Goal: Task Accomplishment & Management: Use online tool/utility

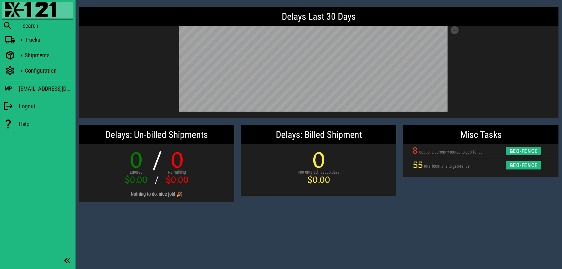
click at [431, 212] on div "Delays Last 30 Days Save as SVG Save as PNG Delays: Un-billed Shipments 0 Enter…" at bounding box center [318, 134] width 486 height 269
click at [400, 225] on div "Delays Last 30 Days Save as SVG Save as PNG Delays: Un-billed Shipments 0 Enter…" at bounding box center [318, 134] width 486 height 269
click at [439, 218] on div "Delays Last 30 Days Save as SVG Save as PNG Delays: Un-billed Shipments 0 Enter…" at bounding box center [318, 134] width 486 height 269
click at [479, 222] on div "Delays Last 30 Days Save as SVG Save as PNG Delays: Un-billed Shipments 0 Enter…" at bounding box center [318, 134] width 486 height 269
click at [219, 231] on div "Delays Last 30 Days Save as SVG Save as PNG Delays: Un-billed Shipments 0 Enter…" at bounding box center [318, 134] width 486 height 269
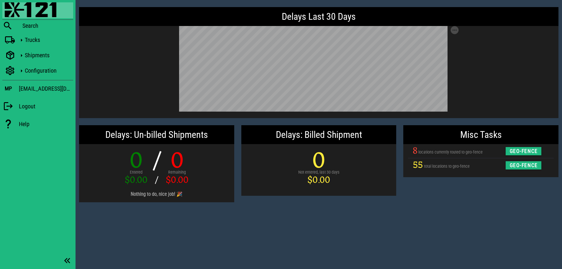
click at [384, 236] on div "Delays Last 30 Days Save as SVG Save as PNG Delays: Un-billed Shipments 0 Enter…" at bounding box center [318, 134] width 486 height 269
click at [22, 34] on div "Trucks" at bounding box center [37, 40] width 71 height 13
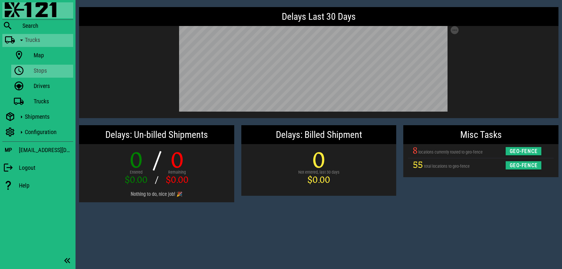
click at [31, 70] on link "Stops" at bounding box center [42, 71] width 62 height 13
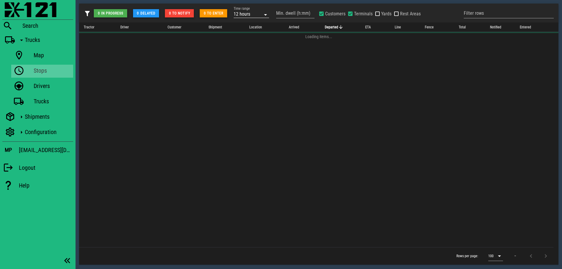
click at [254, 10] on div "12 hours" at bounding box center [247, 14] width 27 height 8
click at [249, 89] on div "4 weeks" at bounding box center [252, 91] width 26 height 5
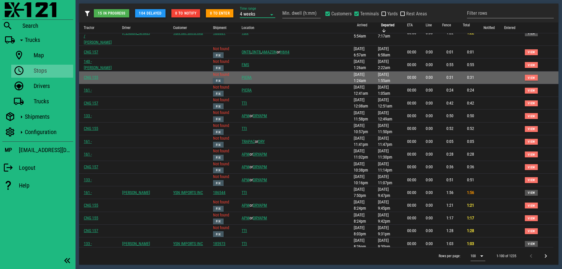
scroll to position [501, 0]
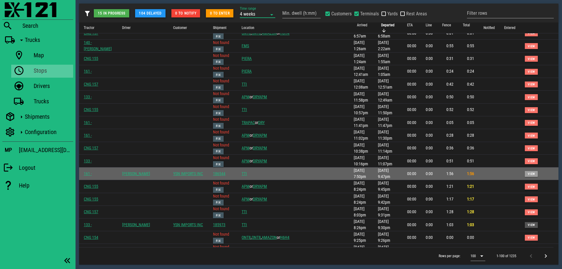
click at [527, 172] on span "View" at bounding box center [531, 173] width 8 height 3
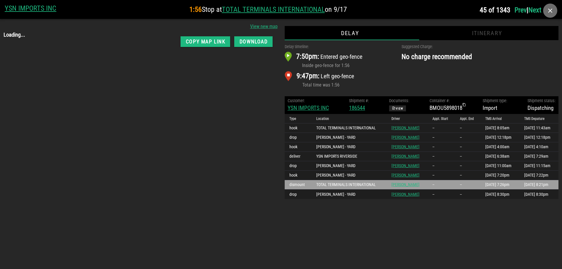
click at [550, 9] on icon "button" at bounding box center [549, 10] width 7 height 7
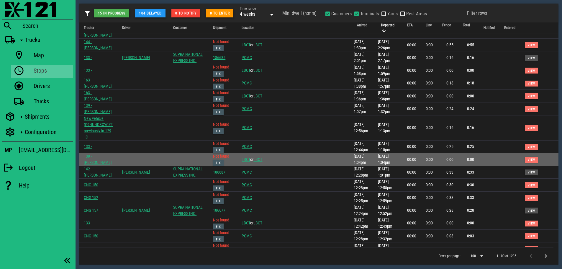
scroll to position [961, 0]
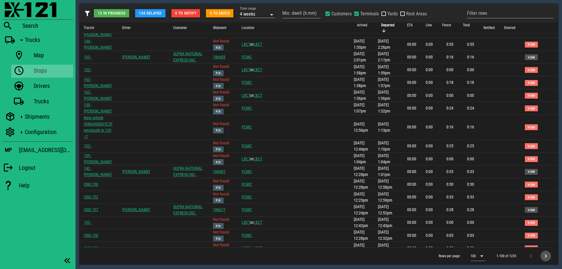
click at [547, 255] on icon "Next page" at bounding box center [545, 255] width 7 height 7
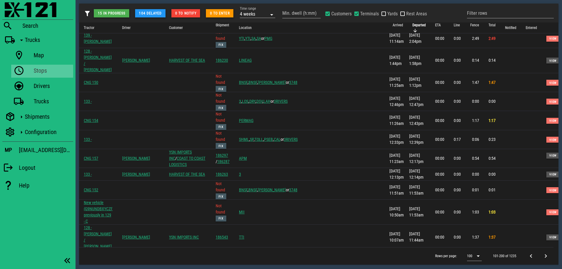
scroll to position [1023, 0]
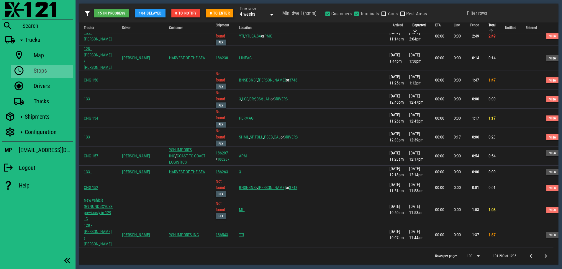
click at [488, 25] on span "Total" at bounding box center [491, 25] width 7 height 4
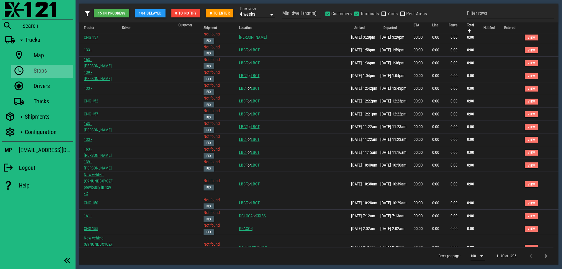
scroll to position [0, 0]
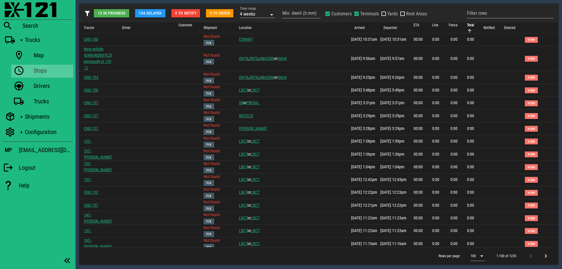
click at [467, 30] on icon "Total: Sorted ascending. Activate to sort descending." at bounding box center [469, 30] width 5 height 5
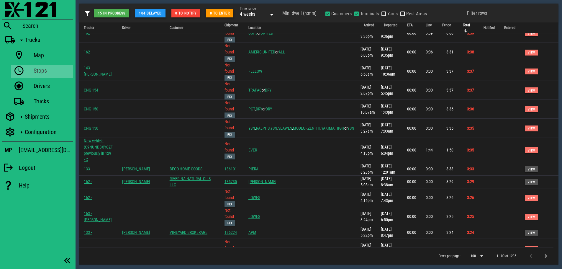
scroll to position [442, 0]
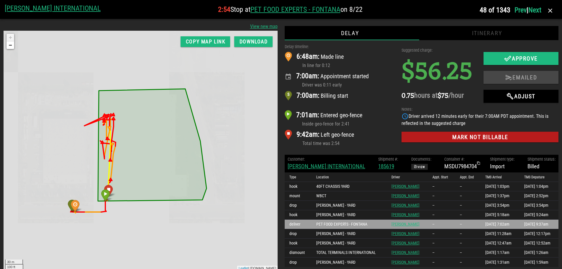
scroll to position [0, 0]
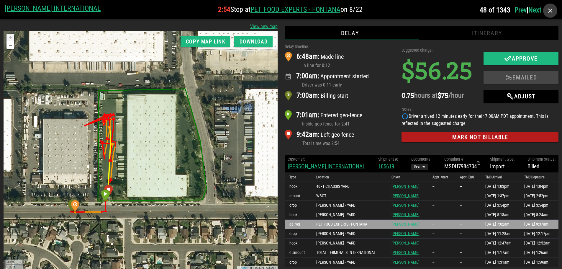
click at [546, 13] on icon "button" at bounding box center [549, 10] width 7 height 7
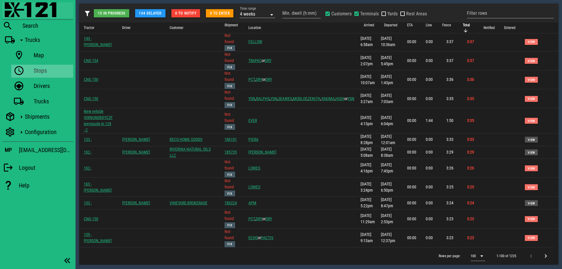
click at [30, 12] on img at bounding box center [31, 9] width 52 height 15
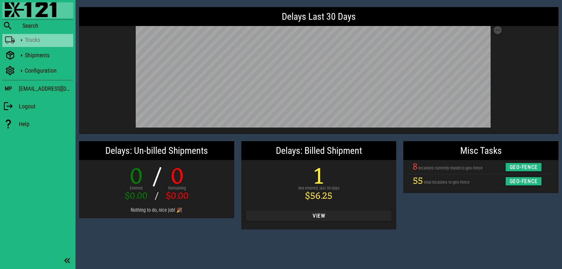
click at [16, 39] on div "Trucks" at bounding box center [37, 40] width 71 height 13
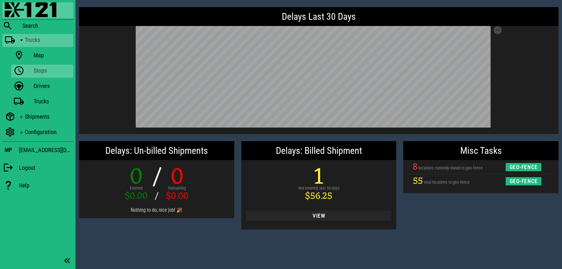
click at [23, 69] on icon at bounding box center [19, 71] width 11 height 8
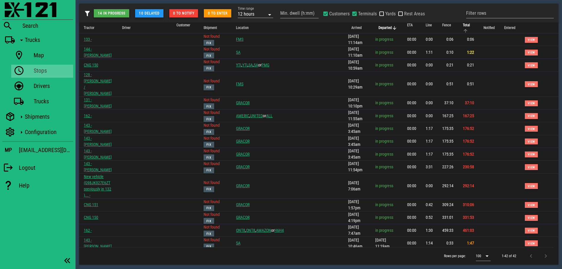
click at [464, 25] on span "Total" at bounding box center [466, 25] width 7 height 4
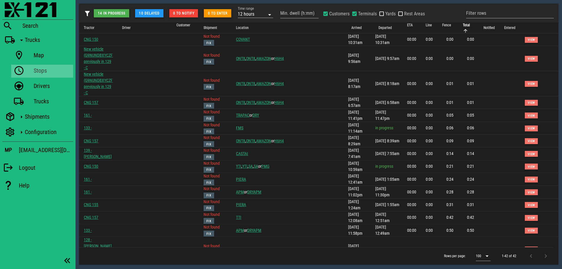
click at [463, 25] on span "Total" at bounding box center [466, 25] width 7 height 4
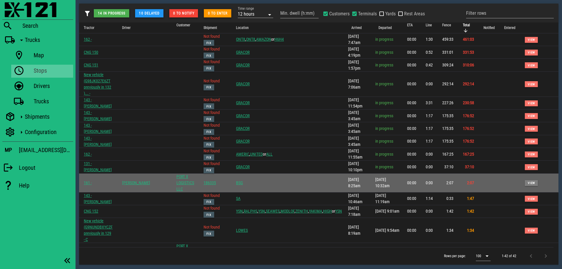
click at [527, 181] on span "View" at bounding box center [531, 182] width 8 height 3
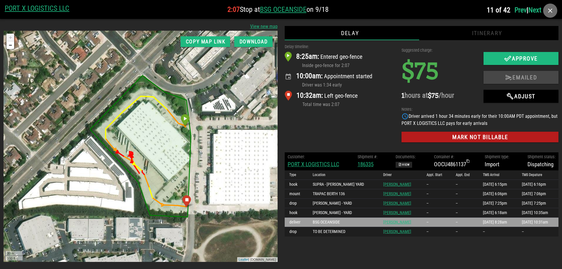
click at [552, 11] on icon "button" at bounding box center [549, 10] width 7 height 7
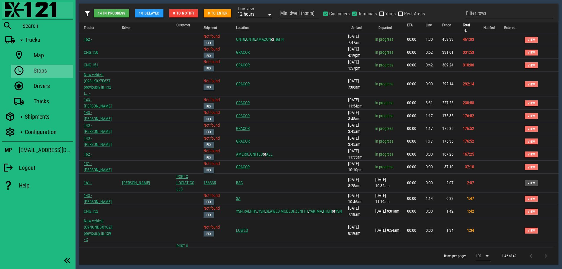
click at [15, 11] on img at bounding box center [31, 9] width 52 height 15
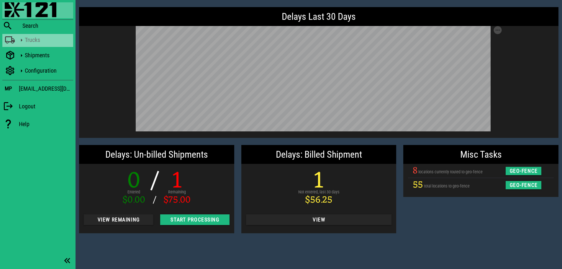
click at [12, 42] on icon at bounding box center [10, 40] width 11 height 8
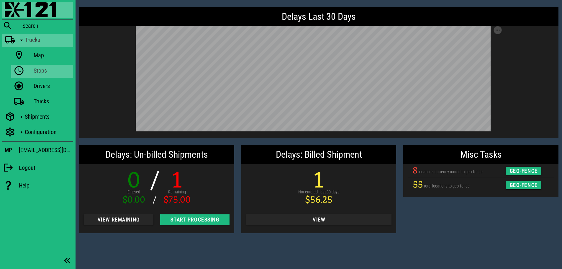
click at [28, 71] on link "Stops" at bounding box center [42, 71] width 62 height 13
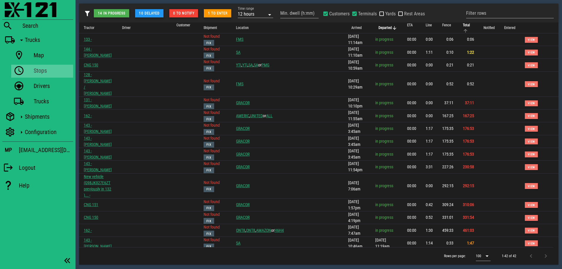
click at [465, 25] on span "Total" at bounding box center [466, 25] width 7 height 4
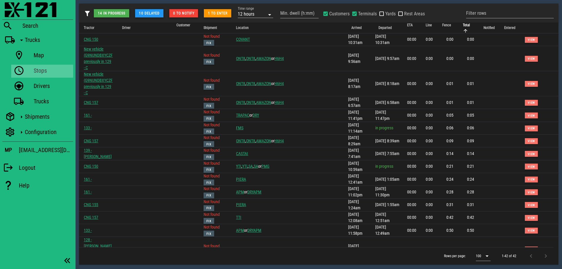
click at [465, 25] on span "Total" at bounding box center [466, 25] width 7 height 4
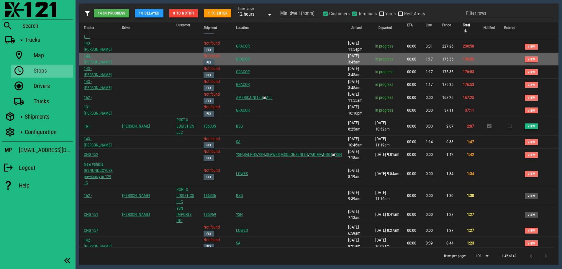
scroll to position [59, 0]
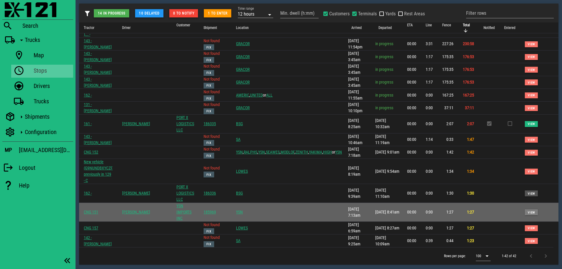
click at [528, 211] on span "View" at bounding box center [531, 212] width 8 height 3
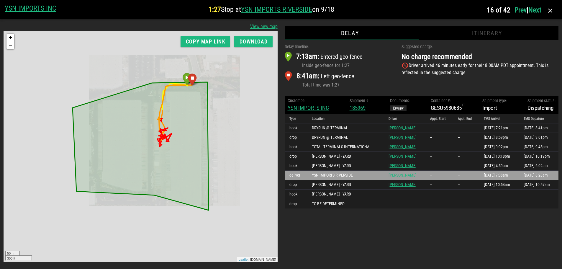
scroll to position [0, 0]
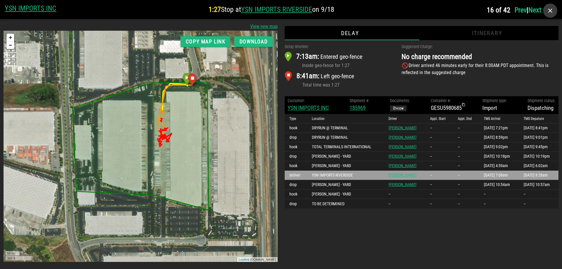
click at [551, 11] on icon "button" at bounding box center [549, 10] width 7 height 7
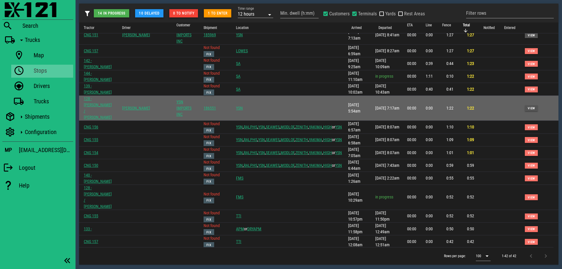
scroll to position [259, 0]
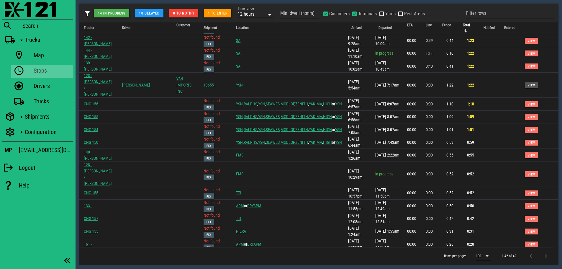
click at [545, 255] on div at bounding box center [544, 255] width 13 height 11
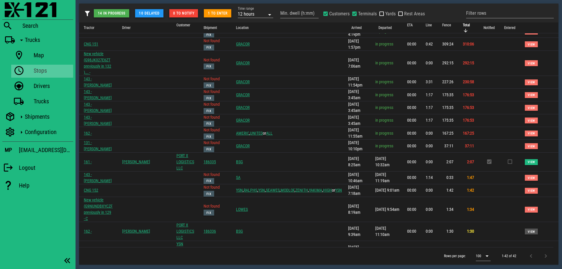
scroll to position [0, 0]
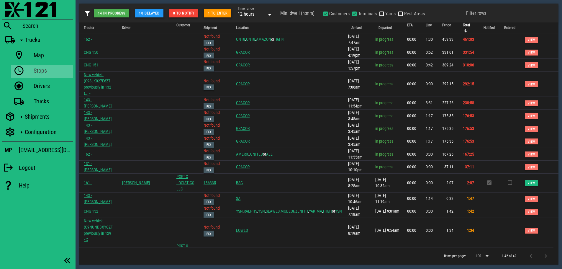
click at [253, 11] on div "12 hours" at bounding box center [251, 14] width 27 height 8
click at [253, 53] on div "1 day" at bounding box center [256, 53] width 26 height 5
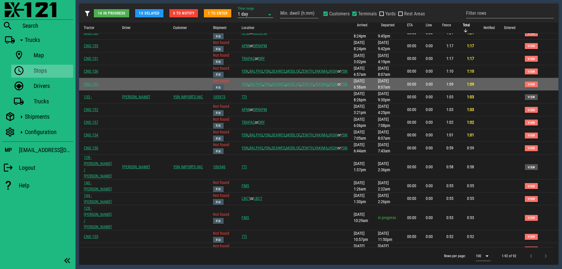
scroll to position [383, 0]
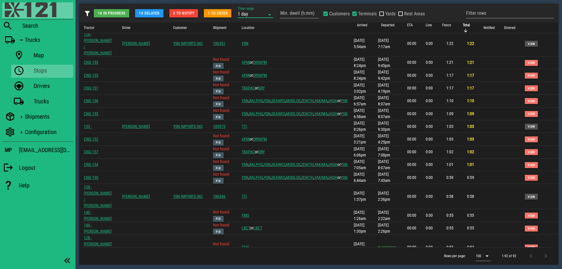
click at [16, 9] on img at bounding box center [31, 9] width 52 height 15
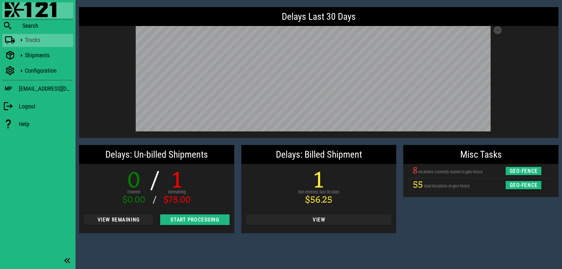
click at [15, 40] on div "Trucks" at bounding box center [37, 40] width 71 height 13
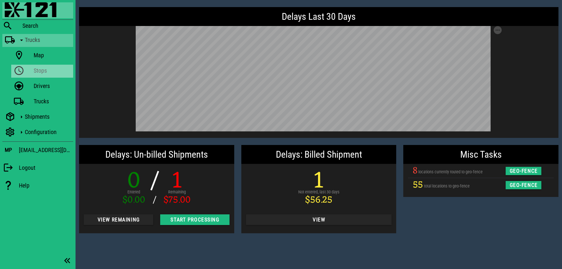
click at [36, 70] on div "Stops" at bounding box center [52, 70] width 37 height 7
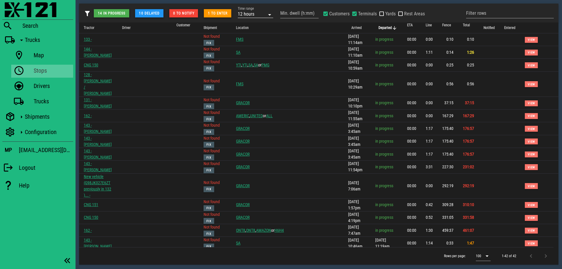
click at [251, 12] on div "12 hours" at bounding box center [246, 13] width 17 height 5
click at [248, 54] on div "1 day" at bounding box center [256, 53] width 26 height 5
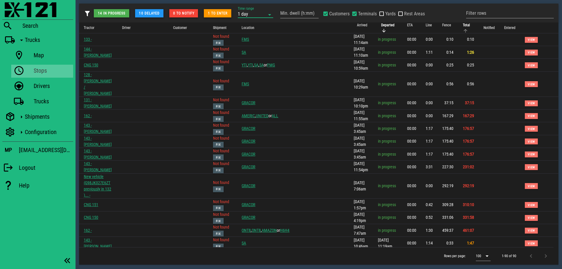
click at [463, 24] on span "Total" at bounding box center [466, 25] width 7 height 4
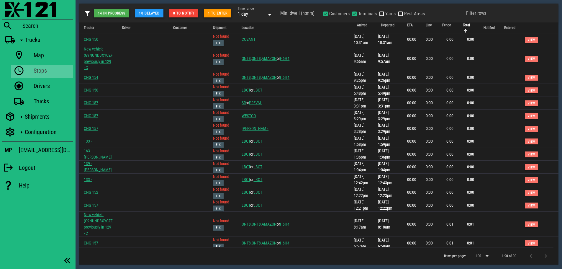
click at [463, 28] on icon "Total: Sorted ascending. Activate to sort descending." at bounding box center [465, 30] width 5 height 5
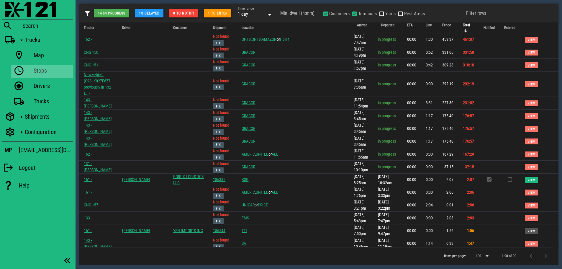
click at [261, 13] on div "1 day" at bounding box center [251, 14] width 27 height 8
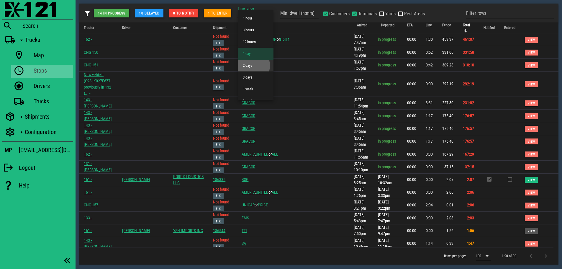
click at [251, 67] on div "2 days" at bounding box center [256, 65] width 26 height 5
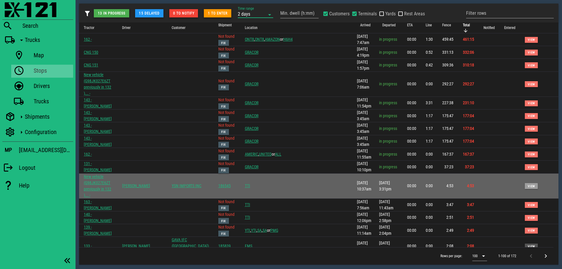
click at [529, 184] on span "View" at bounding box center [531, 185] width 8 height 3
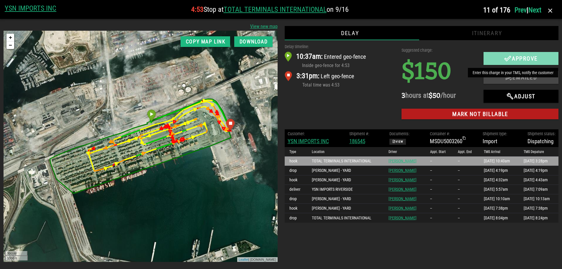
click at [509, 56] on icon "button" at bounding box center [507, 58] width 7 height 7
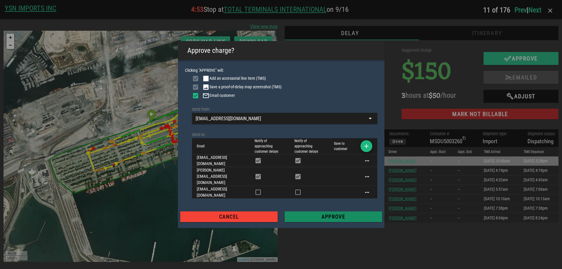
click at [341, 213] on span "Approve" at bounding box center [333, 216] width 88 height 6
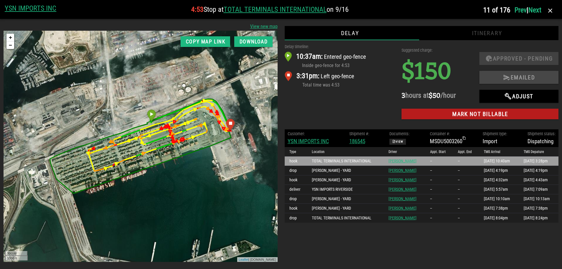
drag, startPoint x: 377, startPoint y: 103, endPoint x: 380, endPoint y: 99, distance: 5.3
click at [377, 103] on div "Delay timeline: 10:37am: Entered geo-fence Inside geo-fence for 4:53 3:31pm: Le…" at bounding box center [339, 83] width 117 height 86
click at [551, 10] on icon "button" at bounding box center [549, 10] width 7 height 7
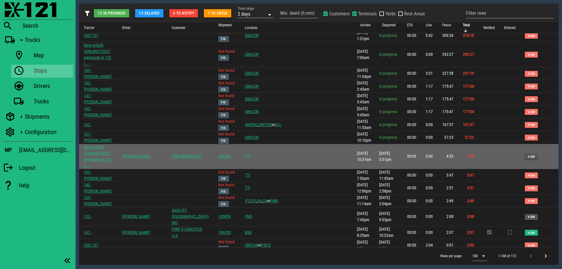
scroll to position [59, 0]
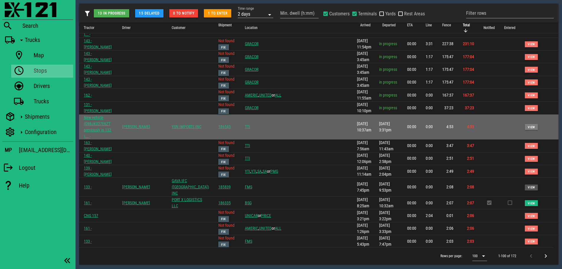
click at [527, 125] on span "View" at bounding box center [531, 126] width 8 height 3
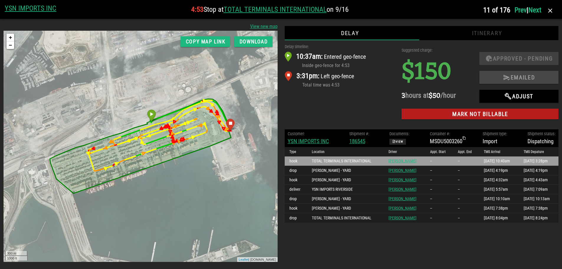
scroll to position [0, 0]
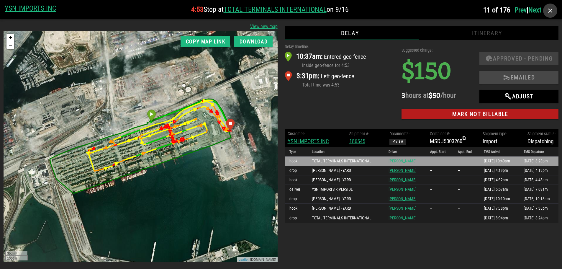
click at [551, 10] on icon "button" at bounding box center [549, 10] width 7 height 7
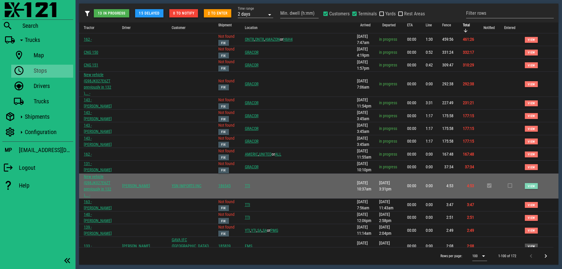
click at [527, 184] on span "View" at bounding box center [531, 185] width 8 height 3
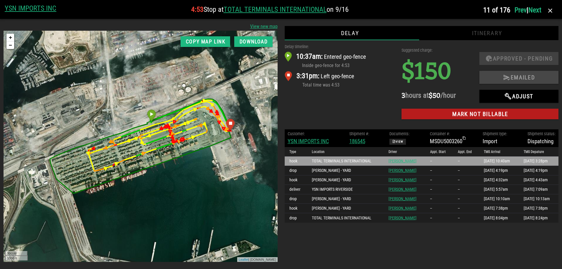
click at [365, 102] on div "Delay timeline: 10:37am: Entered geo-fence Inside geo-fence for 4:53 3:31pm: Le…" at bounding box center [339, 83] width 117 height 86
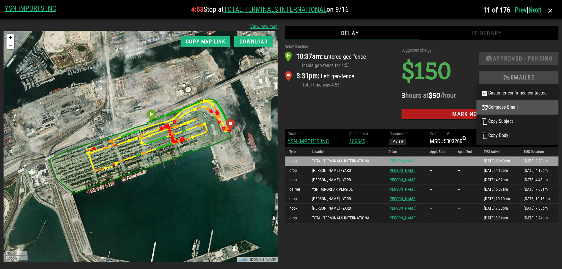
click at [508, 106] on div "Compose Email" at bounding box center [517, 107] width 73 height 7
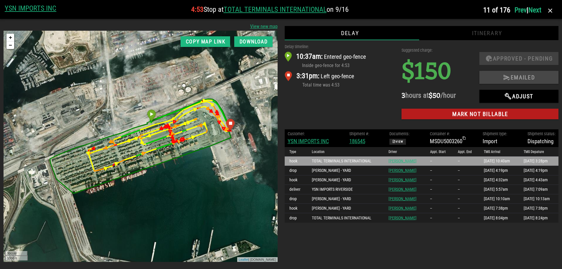
click at [331, 99] on div "Delay timeline: 10:37am: Entered geo-fence Inside geo-fence for 4:53 3:31pm: Le…" at bounding box center [339, 83] width 117 height 86
drag, startPoint x: 342, startPoint y: 107, endPoint x: 378, endPoint y: 107, distance: 36.3
click at [342, 107] on div "Delay timeline: 10:37am: Entered geo-fence Inside geo-fence for 4:53 3:31pm: Le…" at bounding box center [339, 83] width 117 height 86
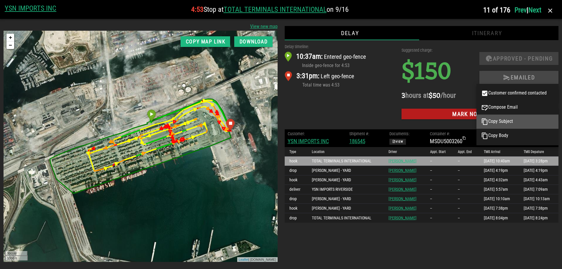
click at [496, 122] on div "Copy Subject" at bounding box center [517, 121] width 73 height 7
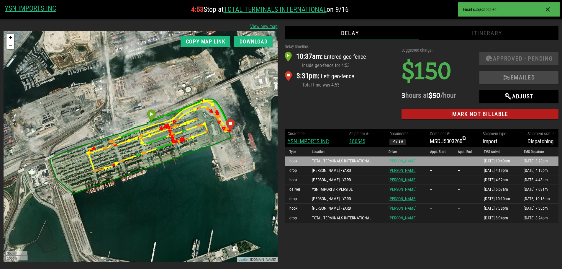
click at [328, 99] on div "Delay timeline: 10:37am: Entered geo-fence Inside geo-fence for 4:53 3:31pm: Le…" at bounding box center [339, 83] width 117 height 86
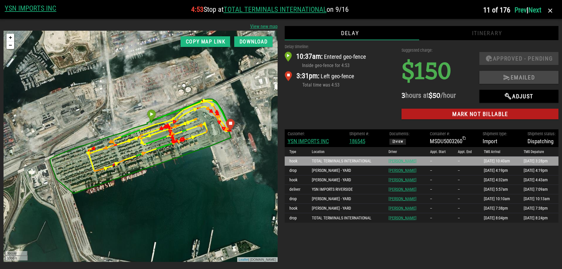
click at [330, 98] on div "Delay timeline: 10:37am: Entered geo-fence Inside geo-fence for 4:53 3:31pm: Le…" at bounding box center [339, 83] width 117 height 86
click at [253, 49] on div "+ − 300 m 1000 ft Leaflet | [DOMAIN_NAME]" at bounding box center [141, 146] width 274 height 231
click at [247, 40] on span "Download" at bounding box center [253, 42] width 29 height 6
click at [344, 106] on div "Delay timeline: 10:37am: Entered geo-fence Inside geo-fence for 4:53 3:31pm: Le…" at bounding box center [339, 83] width 117 height 86
click at [550, 8] on icon "button" at bounding box center [549, 10] width 7 height 7
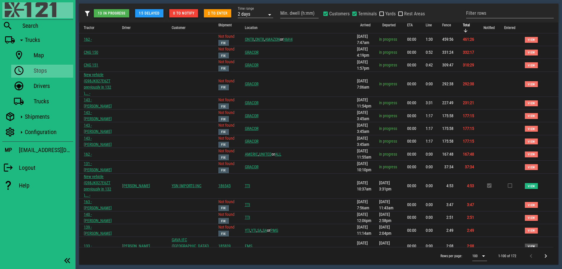
click at [11, 14] on img at bounding box center [31, 9] width 52 height 15
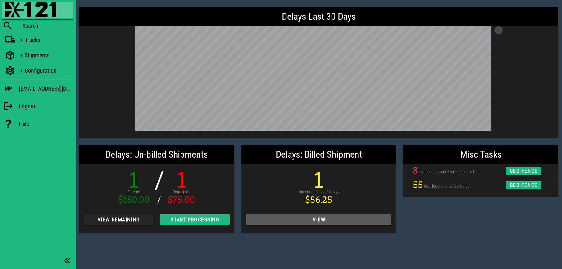
click at [336, 220] on span "View" at bounding box center [319, 219] width 136 height 6
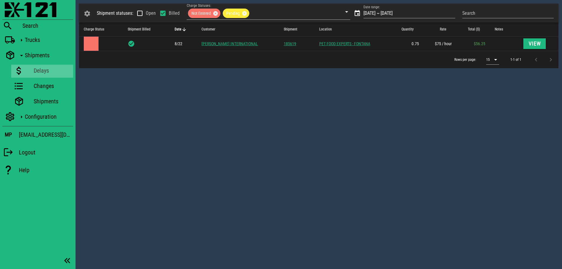
click at [255, 109] on div "Shipment statuses: Open Billed Charge Statuses: Not Entered Pending Date range:…" at bounding box center [318, 134] width 486 height 269
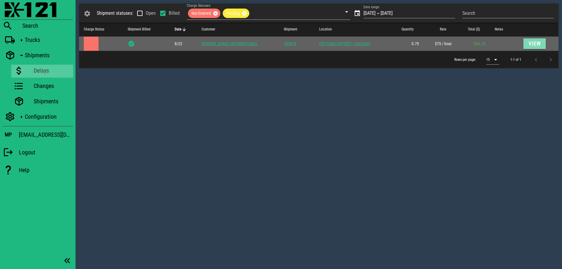
click at [538, 46] on span "View" at bounding box center [534, 44] width 13 height 6
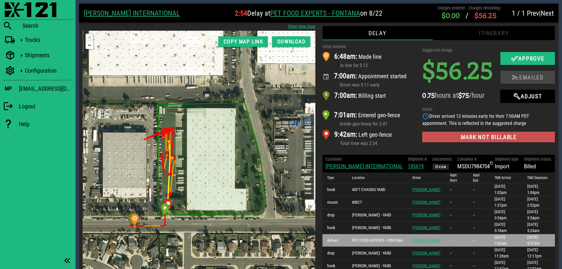
click at [499, 137] on span "Mark not billable" at bounding box center [488, 137] width 123 height 7
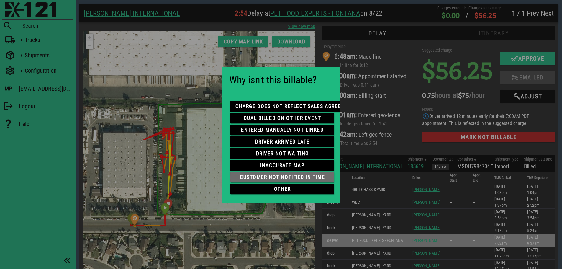
click at [277, 174] on span "customer not notified in time" at bounding box center [282, 177] width 94 height 6
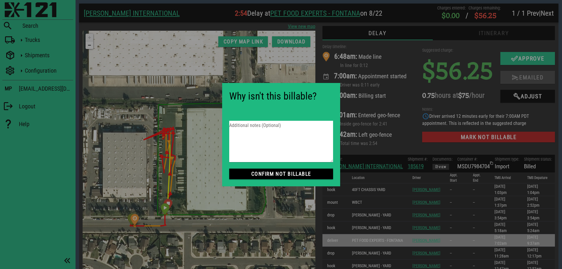
click at [402, 135] on div at bounding box center [281, 134] width 562 height 269
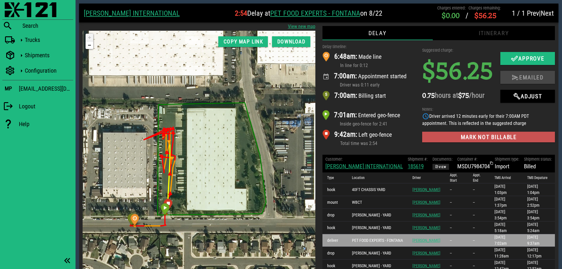
click at [458, 137] on span "Mark not billable" at bounding box center [488, 137] width 123 height 7
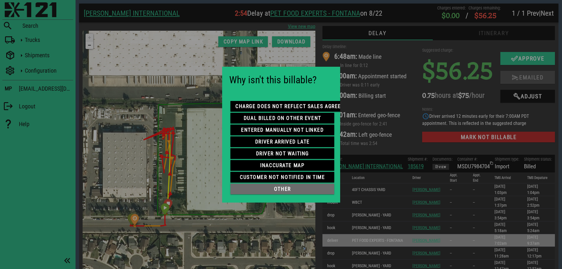
click at [291, 186] on span "other" at bounding box center [282, 189] width 94 height 6
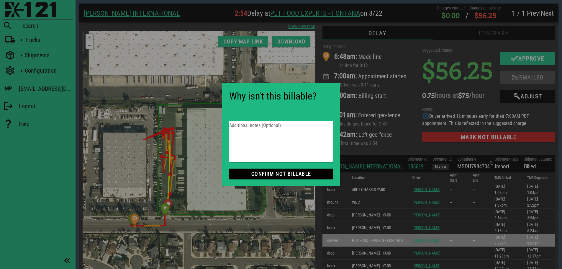
click at [282, 131] on textarea "Additional notes (Optional)" at bounding box center [281, 141] width 104 height 41
type textarea "s"
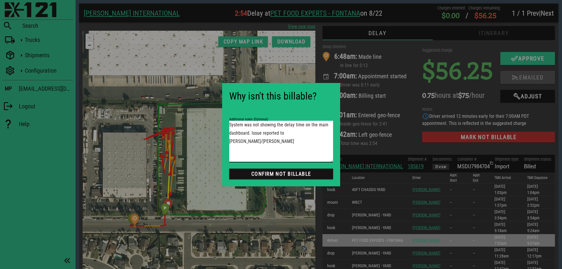
type textarea "System was not showing the delay time on the main dashboard. Issue reported to …"
click at [284, 175] on span "Confirm not Billable" at bounding box center [281, 174] width 94 height 6
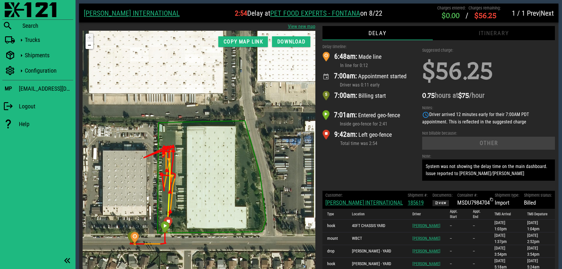
click at [402, 101] on div "7:00am: Billing start" at bounding box center [368, 98] width 93 height 19
click at [21, 10] on img at bounding box center [31, 9] width 52 height 15
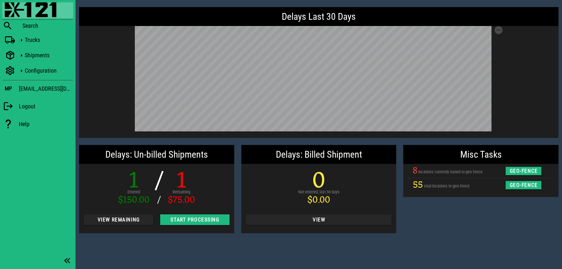
click at [465, 240] on div "Delays Last 30 Days Save as SVG Save as PNG Delays: Un-billed Shipments 1 Enter…" at bounding box center [318, 134] width 486 height 269
click at [14, 8] on img at bounding box center [31, 9] width 52 height 15
click at [479, 223] on div "Misc Tasks 8 locations currently routed to geo-fence geo-fence 55 total locatio…" at bounding box center [481, 188] width 162 height 95
click at [44, 44] on div "Trucks" at bounding box center [48, 40] width 46 height 12
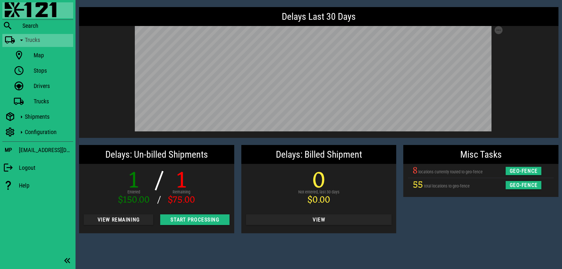
click at [550, 212] on div "Misc Tasks 8 locations currently routed to geo-fence geo-fence 55 total locatio…" at bounding box center [481, 188] width 162 height 95
click at [26, 68] on link "Stops" at bounding box center [42, 71] width 62 height 13
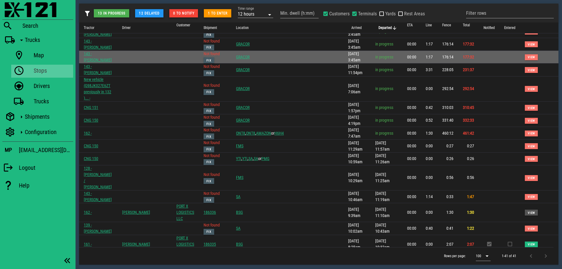
scroll to position [88, 0]
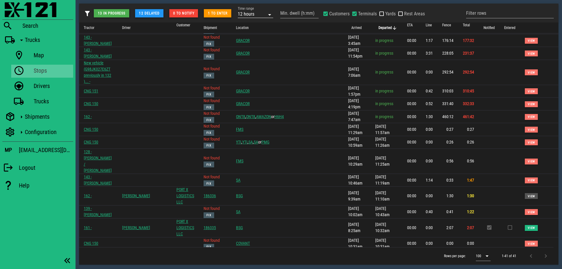
click at [250, 13] on div "12 hours" at bounding box center [246, 13] width 17 height 5
click at [252, 64] on div "2 days" at bounding box center [256, 65] width 26 height 5
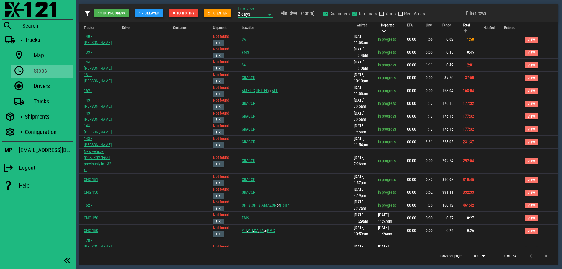
click at [463, 26] on span "Total" at bounding box center [466, 25] width 7 height 4
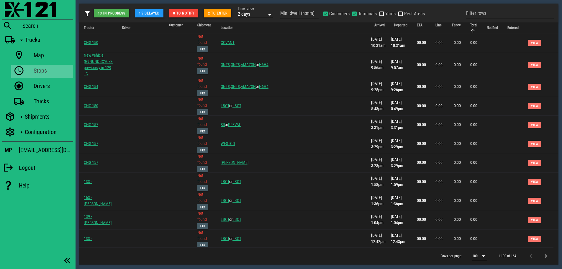
click at [470, 26] on span "Total" at bounding box center [473, 25] width 7 height 4
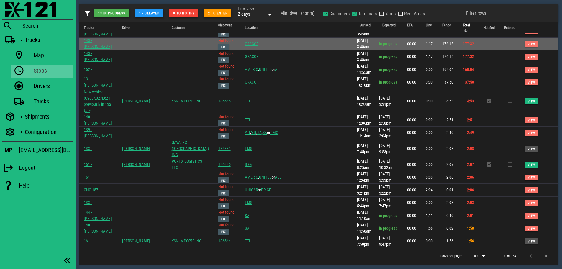
scroll to position [88, 0]
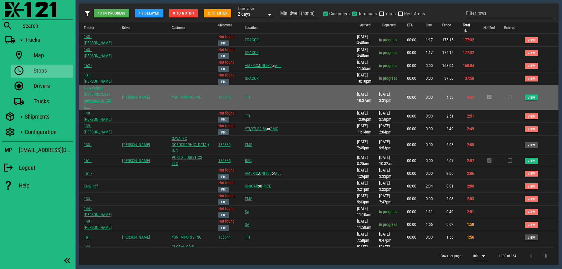
click at [506, 95] on span at bounding box center [509, 97] width 6 height 5
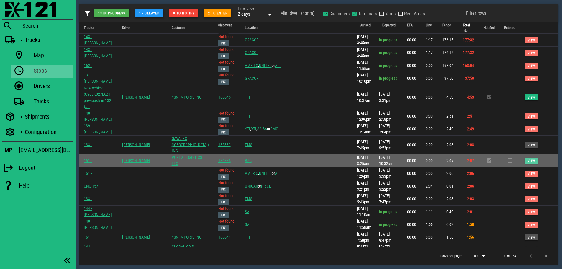
click at [527, 159] on span "View" at bounding box center [531, 160] width 8 height 3
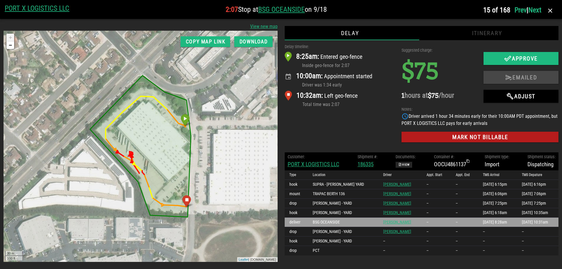
scroll to position [0, 0]
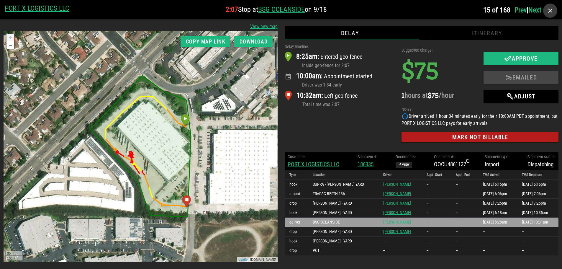
click at [551, 10] on icon "button" at bounding box center [549, 10] width 7 height 7
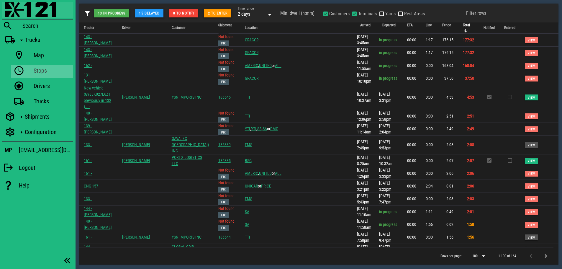
click at [5, 7] on img at bounding box center [31, 9] width 52 height 15
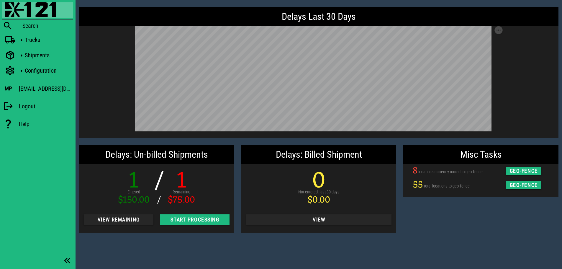
click at [467, 227] on div "Misc Tasks 8 locations currently routed to geo-fence geo-fence 55 total locatio…" at bounding box center [481, 188] width 162 height 95
click at [462, 228] on div "Misc Tasks 8 locations currently routed to geo-fence geo-fence 55 total locatio…" at bounding box center [481, 188] width 162 height 95
click at [138, 246] on div "Delays Last 30 Days Save as SVG Save as PNG Delays: Un-billed Shipments 1 Enter…" at bounding box center [318, 134] width 486 height 269
click at [11, 38] on icon at bounding box center [10, 40] width 11 height 8
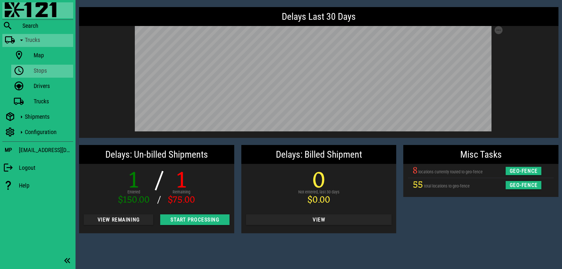
click at [27, 70] on link "Stops" at bounding box center [42, 71] width 62 height 13
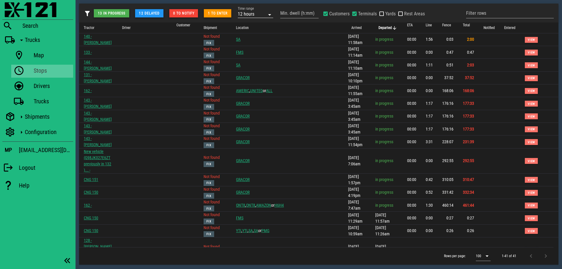
click at [258, 14] on div "12 hours" at bounding box center [251, 14] width 27 height 8
click at [253, 65] on div "2 days" at bounding box center [256, 65] width 26 height 5
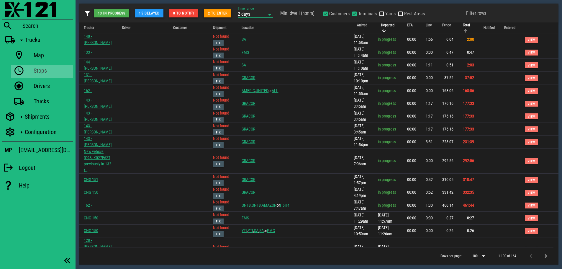
click at [466, 25] on th "Total" at bounding box center [468, 27] width 21 height 11
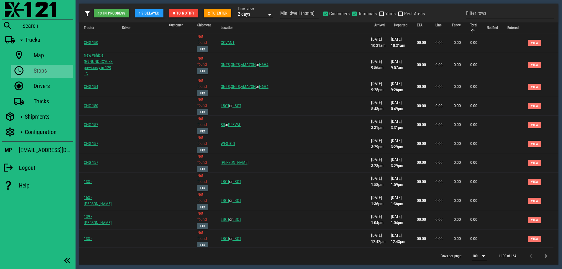
click at [470, 25] on span "Total" at bounding box center [473, 25] width 7 height 4
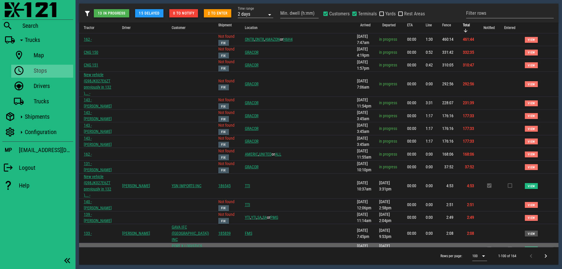
click at [527, 247] on span "View" at bounding box center [531, 248] width 8 height 3
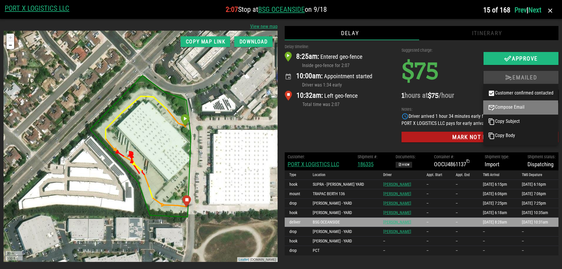
click at [522, 108] on div "Compose Email" at bounding box center [520, 107] width 65 height 7
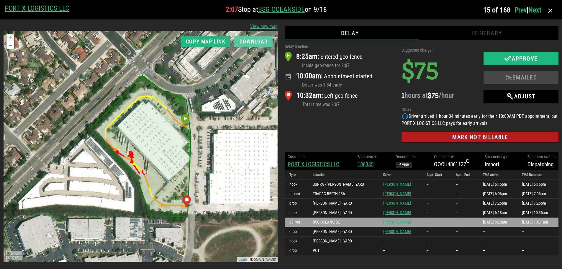
click at [248, 42] on span "Download" at bounding box center [253, 42] width 29 height 6
click at [379, 115] on div "Delay timeline: 8:25am: Entered geo-fence Inside geo-fence for 2:07 10:00am: Ap…" at bounding box center [339, 94] width 117 height 109
click at [345, 128] on div "Delay timeline: 8:25am: Entered geo-fence Inside geo-fence for 2:07 10:00am: Ap…" at bounding box center [339, 94] width 117 height 109
click at [421, 22] on div "View new map Copy map link Download Delay Itinerary Delay timeline: 8:25am: Ent…" at bounding box center [281, 144] width 562 height 250
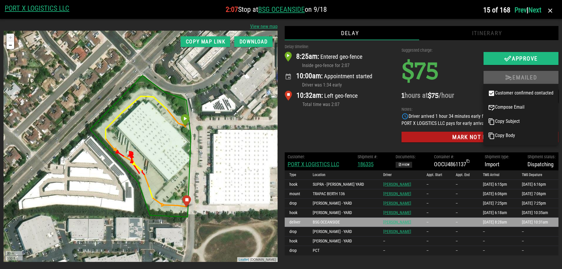
click at [506, 76] on icon "button" at bounding box center [508, 77] width 7 height 7
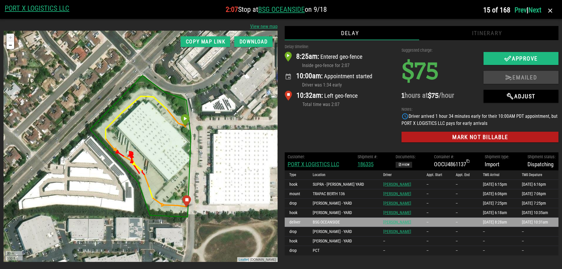
click at [340, 128] on div "Delay timeline: 8:25am: Entered geo-fence Inside geo-fence for 2:07 10:00am: Ap…" at bounding box center [339, 94] width 117 height 109
click at [551, 10] on icon "button" at bounding box center [549, 10] width 7 height 7
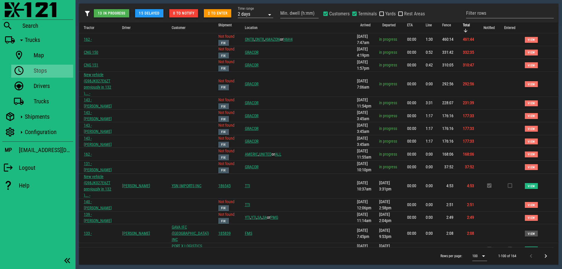
click at [448, 9] on div "13 in progress 15 delayed 0 to notify 2 to enter Time range 2 days Min. dwell (…" at bounding box center [318, 16] width 479 height 19
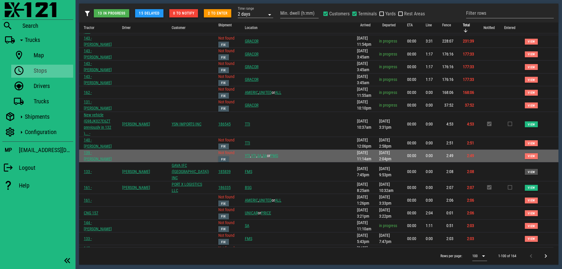
scroll to position [88, 0]
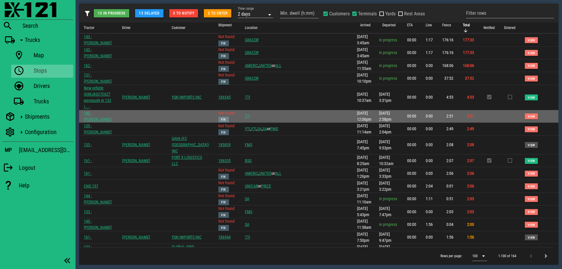
click at [226, 118] on span "Fix" at bounding box center [223, 119] width 5 height 3
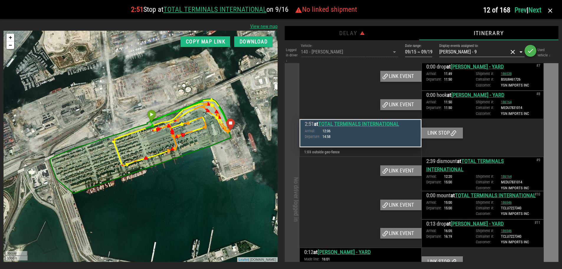
scroll to position [484, 0]
click at [444, 132] on div "Link stop" at bounding box center [441, 132] width 41 height 11
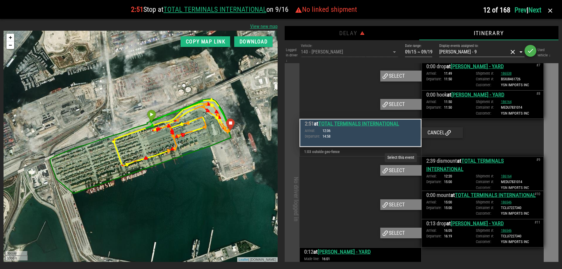
click at [395, 169] on div "Select" at bounding box center [400, 170] width 41 height 11
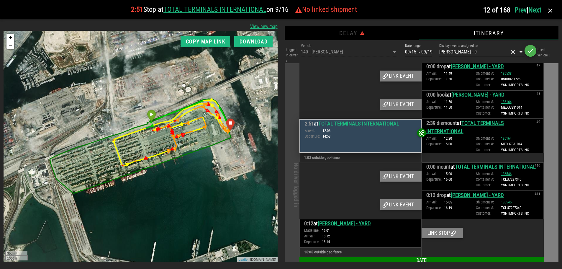
scroll to position [470, 0]
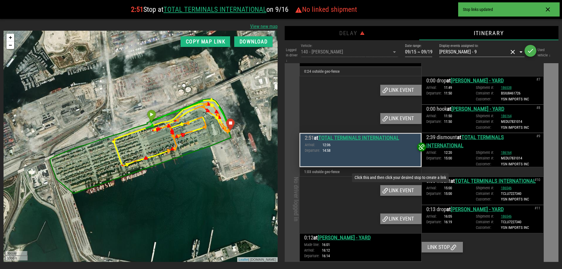
click at [404, 188] on div "Link event" at bounding box center [400, 190] width 41 height 11
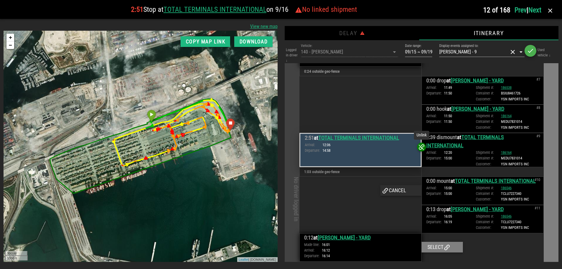
click at [419, 150] on icon at bounding box center [421, 146] width 7 height 7
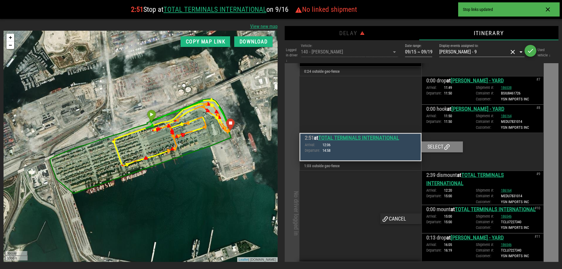
scroll to position [484, 0]
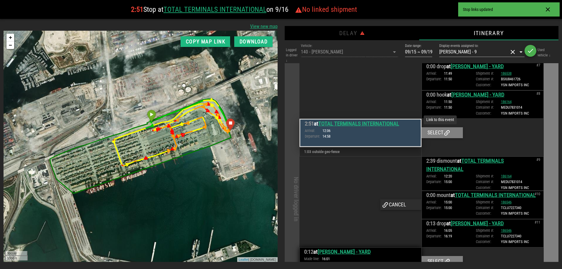
click at [436, 133] on div "Select" at bounding box center [441, 132] width 41 height 11
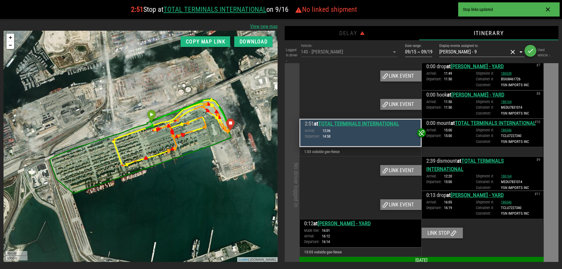
scroll to position [470, 0]
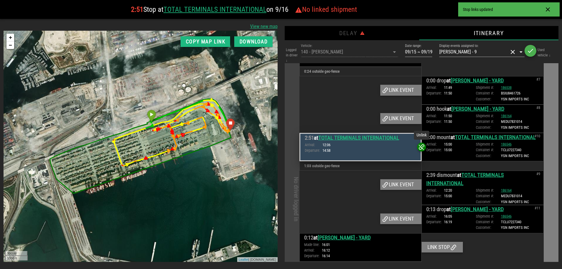
click at [421, 148] on icon at bounding box center [421, 146] width 7 height 7
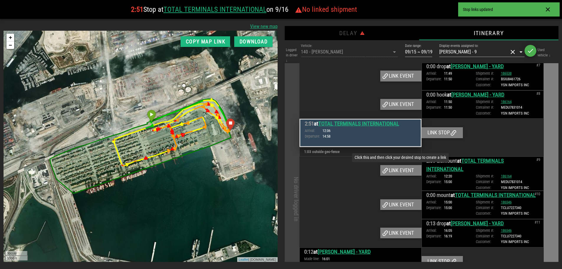
click at [398, 172] on div "Link event" at bounding box center [400, 170] width 41 height 11
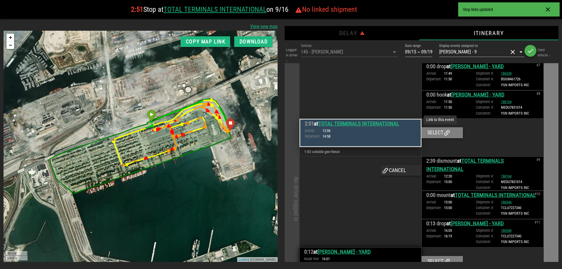
click at [439, 133] on div "Select" at bounding box center [441, 132] width 41 height 11
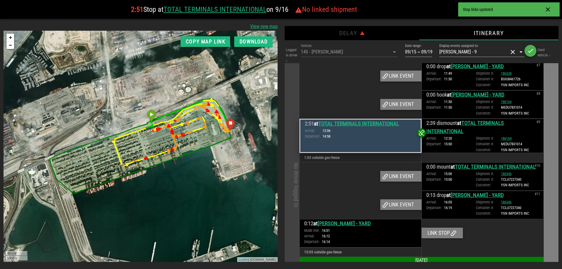
scroll to position [470, 0]
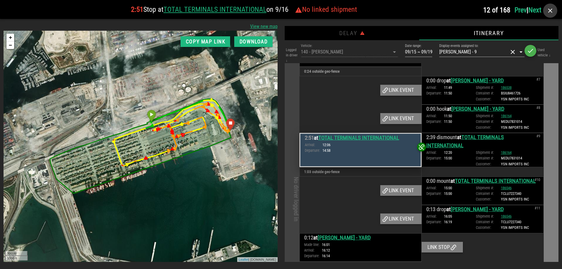
click at [550, 11] on icon "button" at bounding box center [549, 10] width 7 height 7
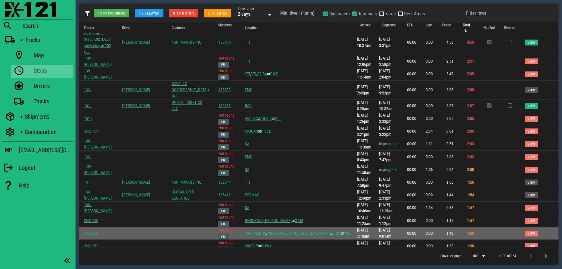
scroll to position [147, 0]
